Goal: Transaction & Acquisition: Purchase product/service

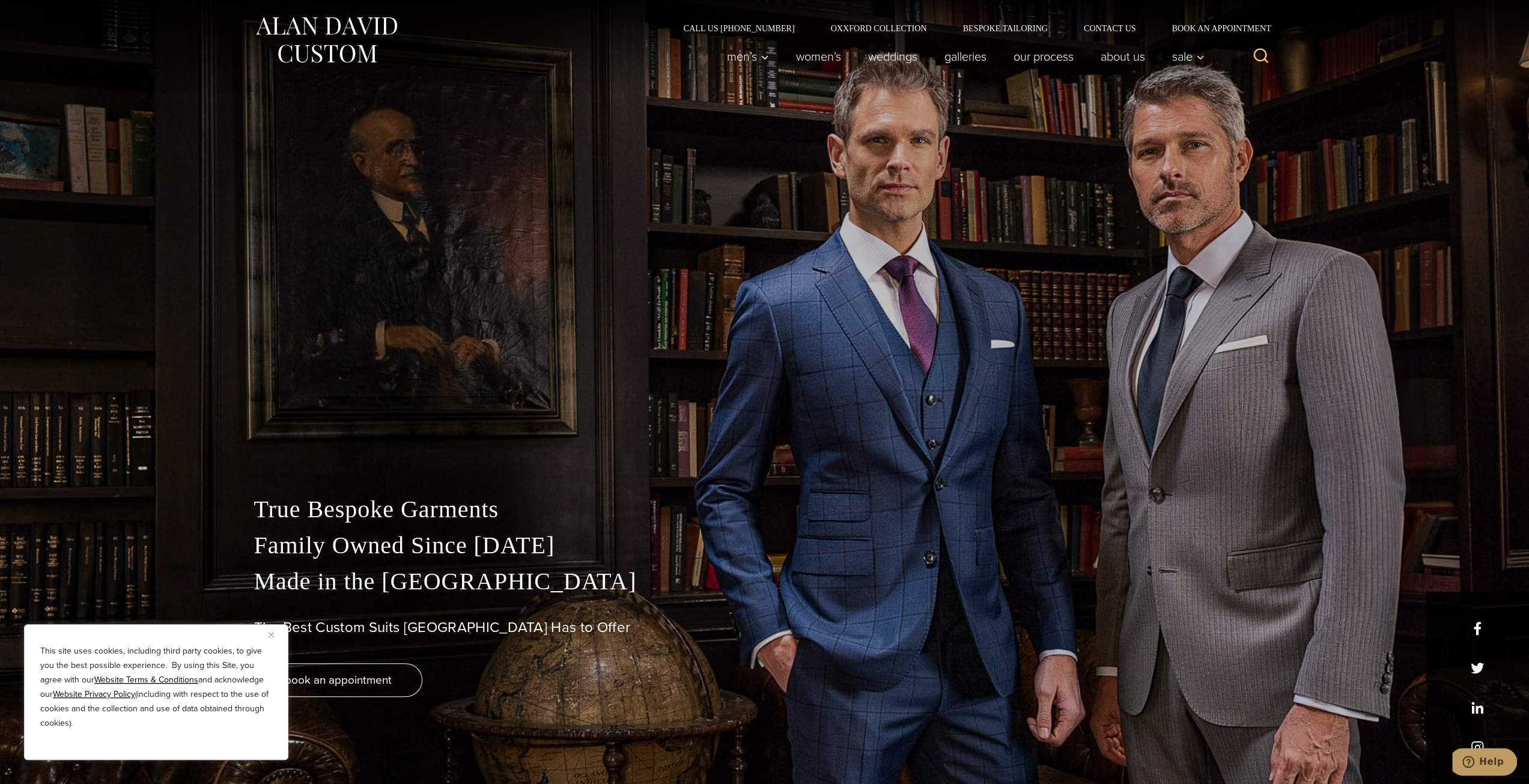
click at [267, 634] on div "This site uses cookies, including third party cookies, to give you the best pos…" at bounding box center [156, 691] width 264 height 135
click at [272, 635] on img "Close" at bounding box center [271, 634] width 5 height 5
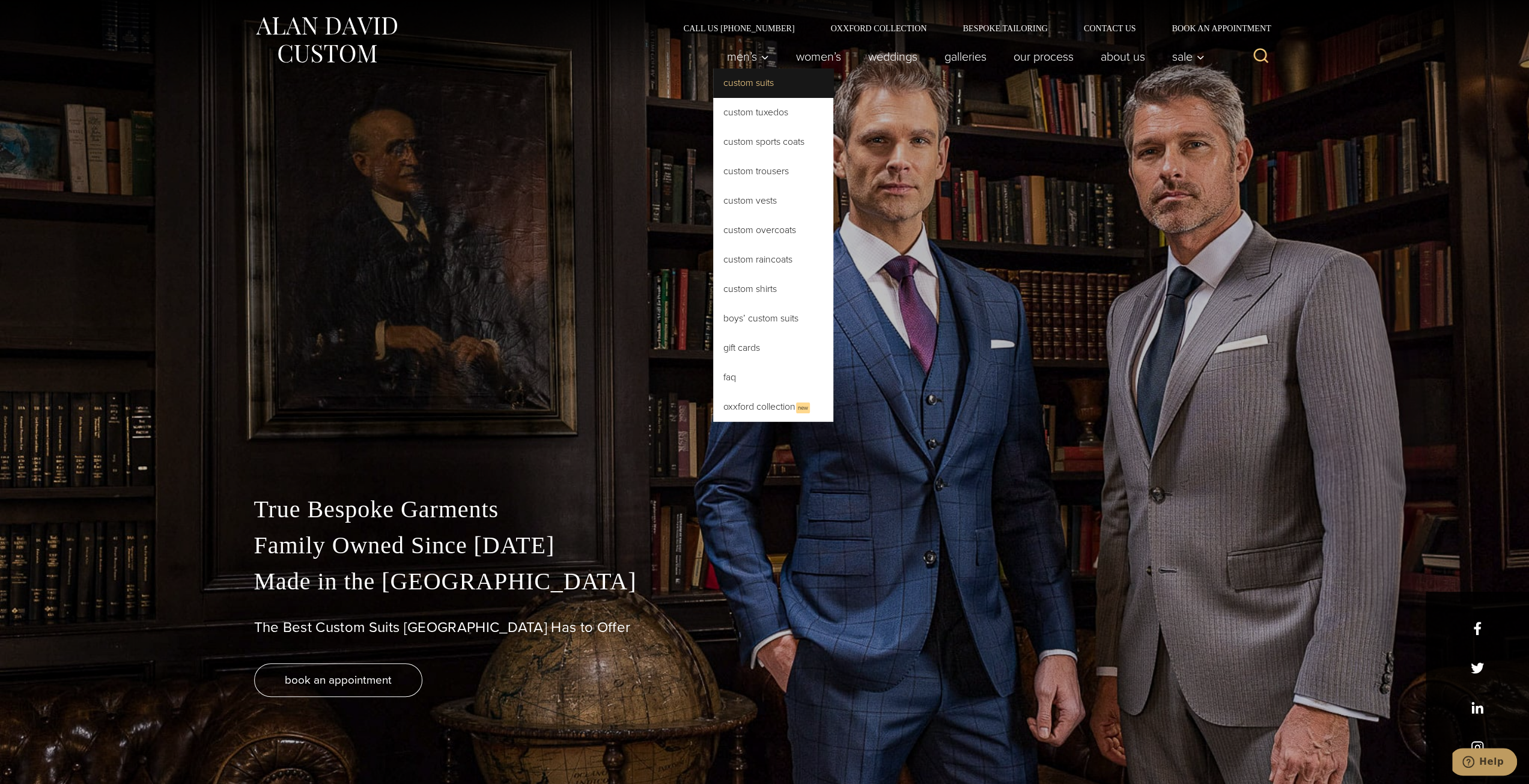
click at [745, 82] on link "Custom Suits" at bounding box center [773, 82] width 120 height 29
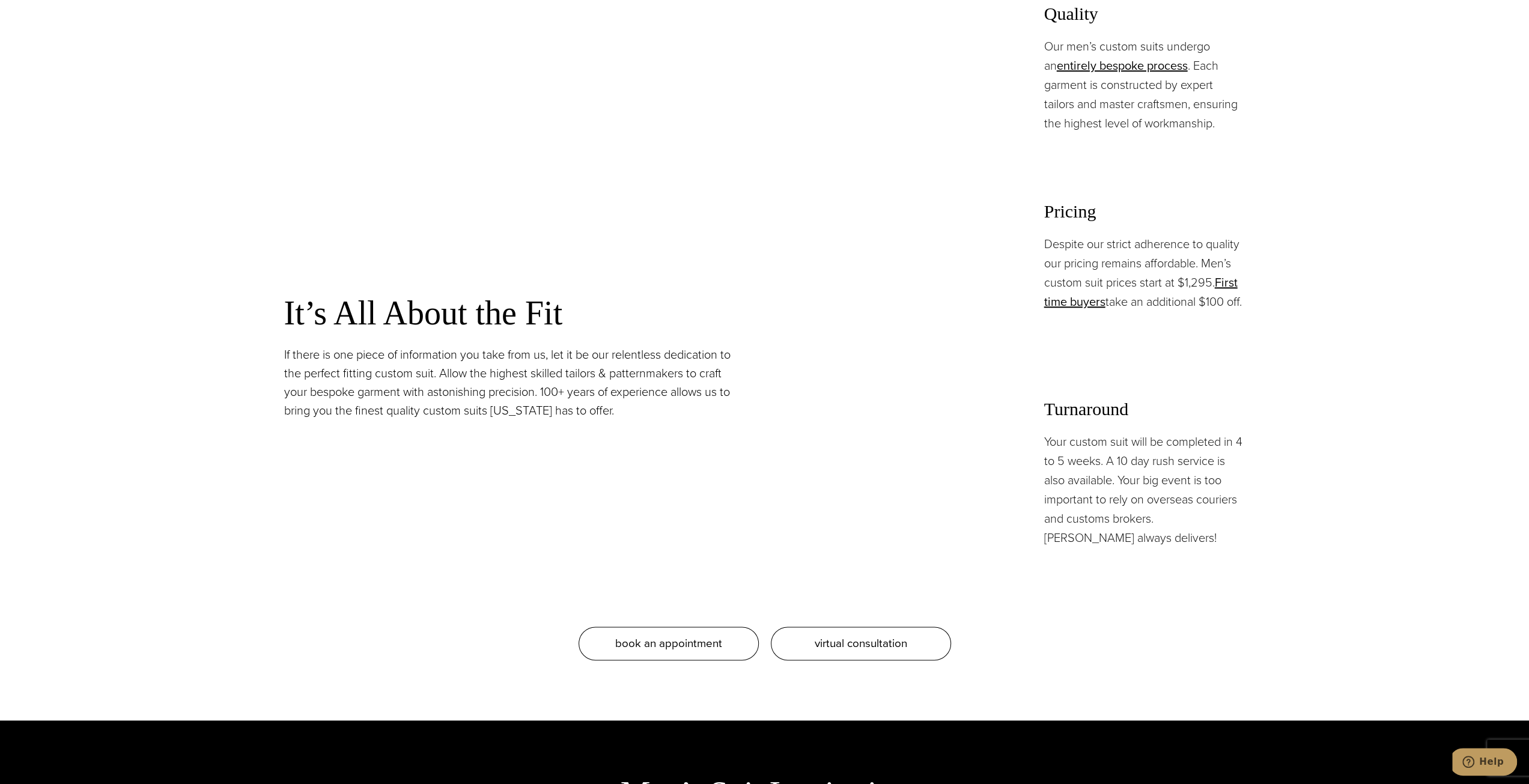
scroll to position [1201, 0]
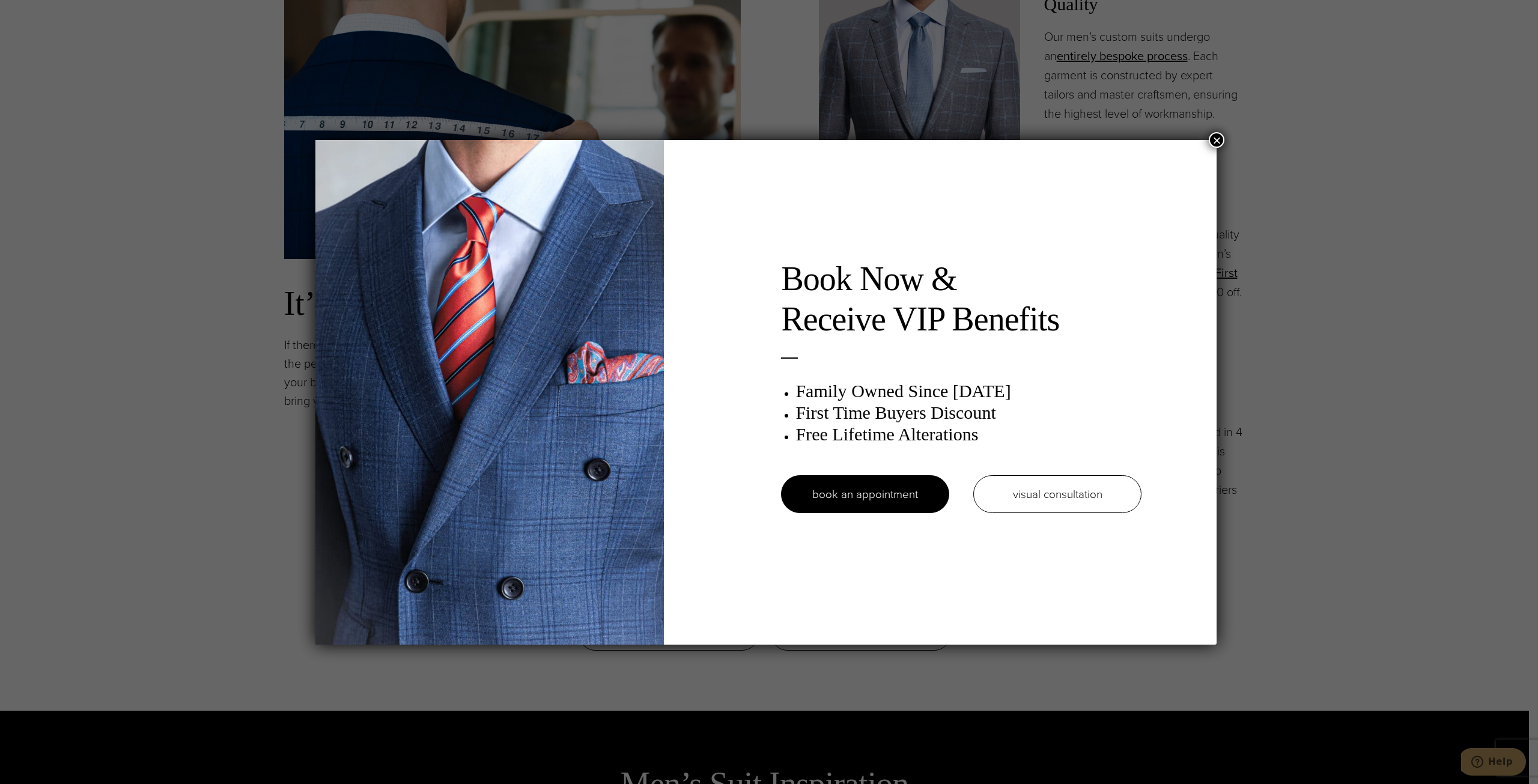
click at [1223, 139] on button "×" at bounding box center [1216, 140] width 15 height 15
